Goal: Find contact information: Find contact information

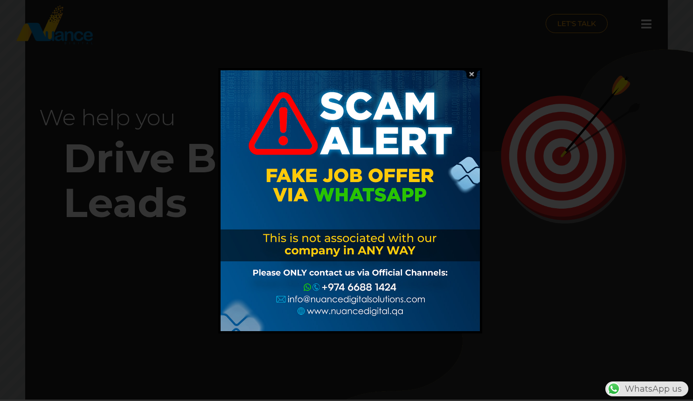
click at [472, 73] on img at bounding box center [471, 74] width 18 height 9
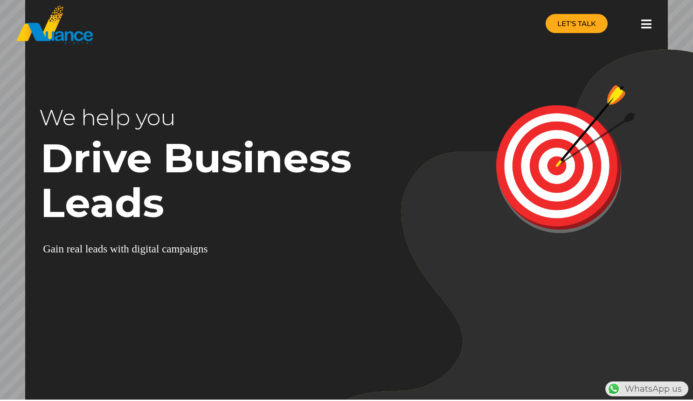
click at [573, 21] on span "LET'S TALK" at bounding box center [576, 23] width 39 height 7
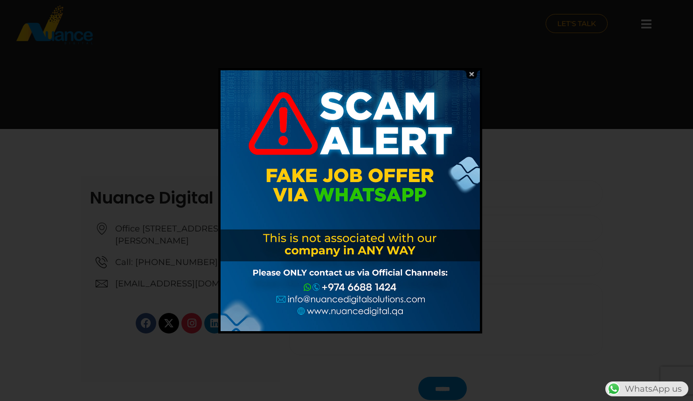
click at [470, 77] on img at bounding box center [471, 74] width 18 height 9
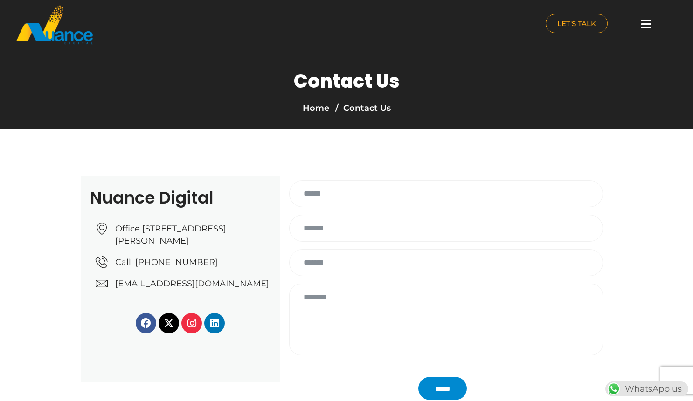
click at [179, 247] on span "Office [STREET_ADDRESS][PERSON_NAME]" at bounding box center [192, 235] width 158 height 24
